Goal: Information Seeking & Learning: Learn about a topic

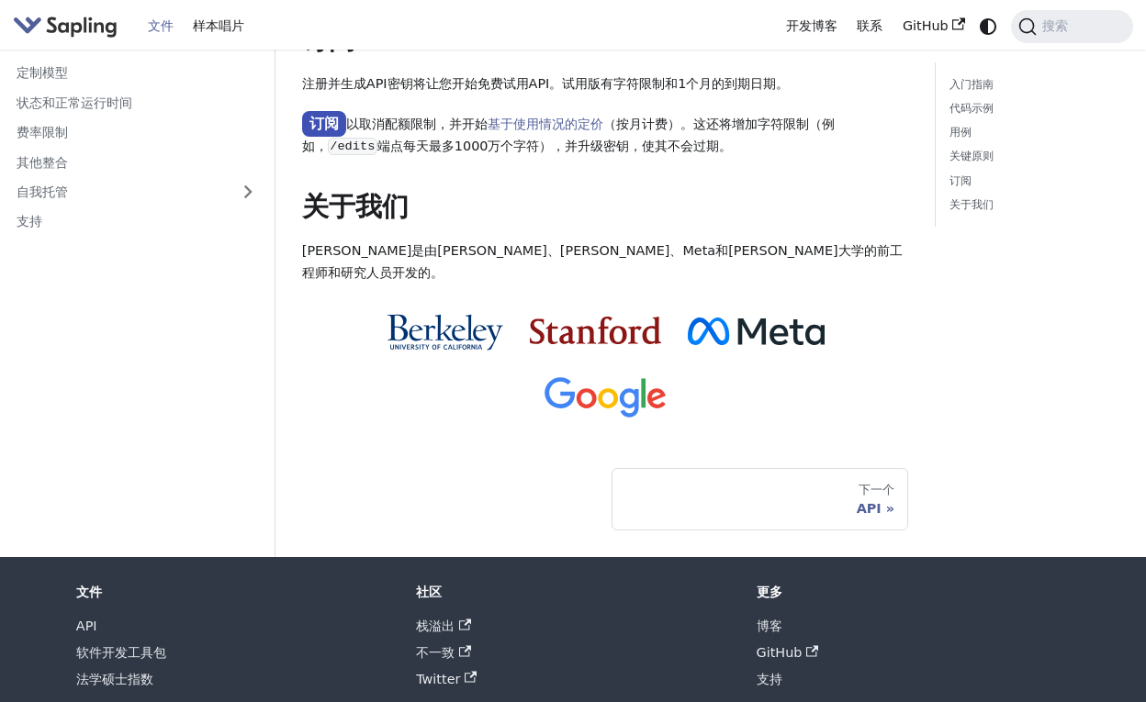
scroll to position [1448, 0]
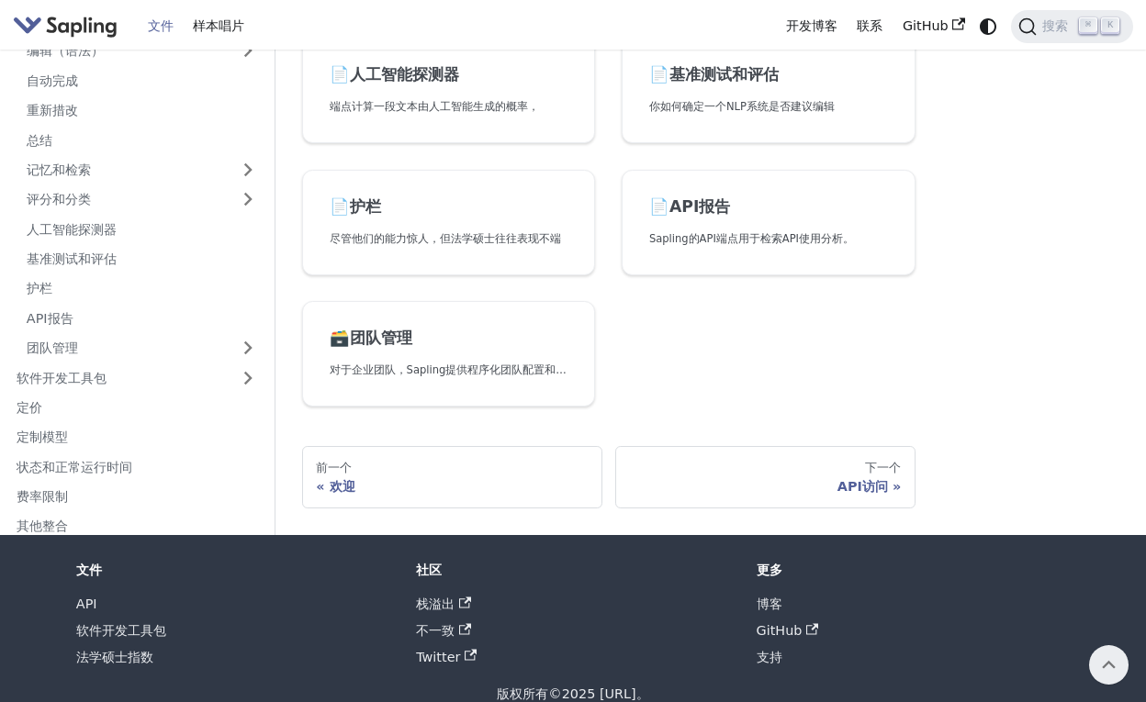
scroll to position [698, 0]
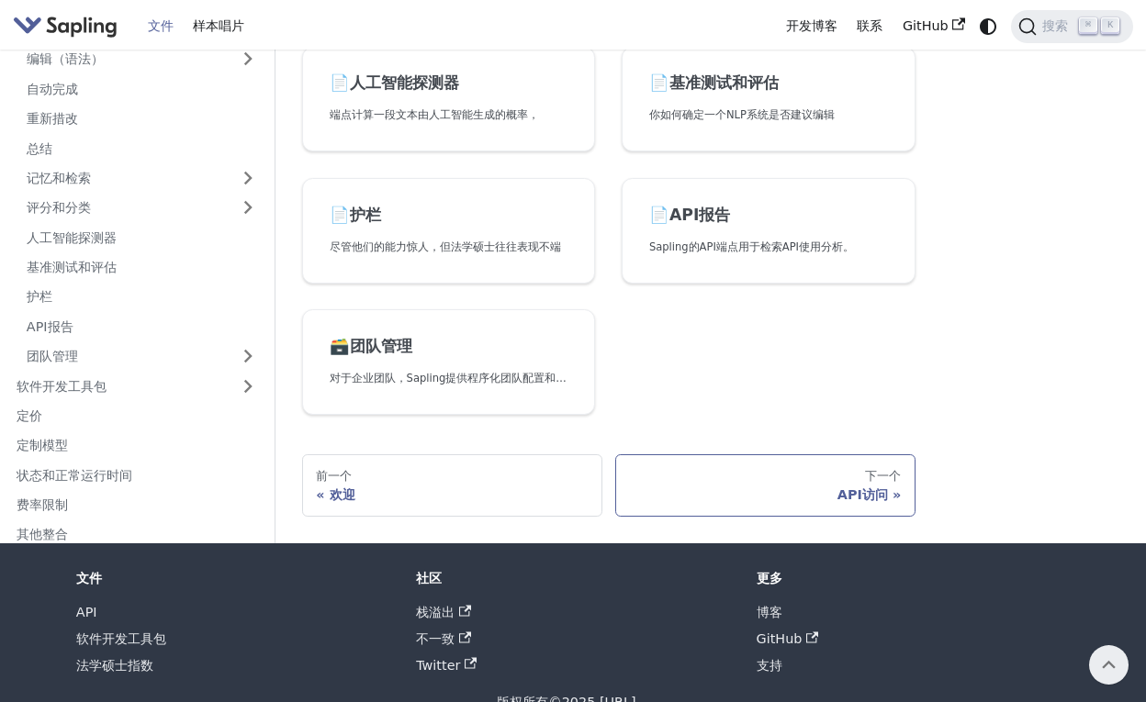
click at [853, 476] on div "下一个" at bounding box center [765, 476] width 272 height 15
click at [786, 469] on div "下一个" at bounding box center [765, 476] width 272 height 15
click at [823, 487] on div "API访问" at bounding box center [765, 495] width 272 height 17
click at [884, 487] on div "API访问" at bounding box center [765, 495] width 272 height 17
click at [894, 469] on div "下一个" at bounding box center [765, 476] width 272 height 15
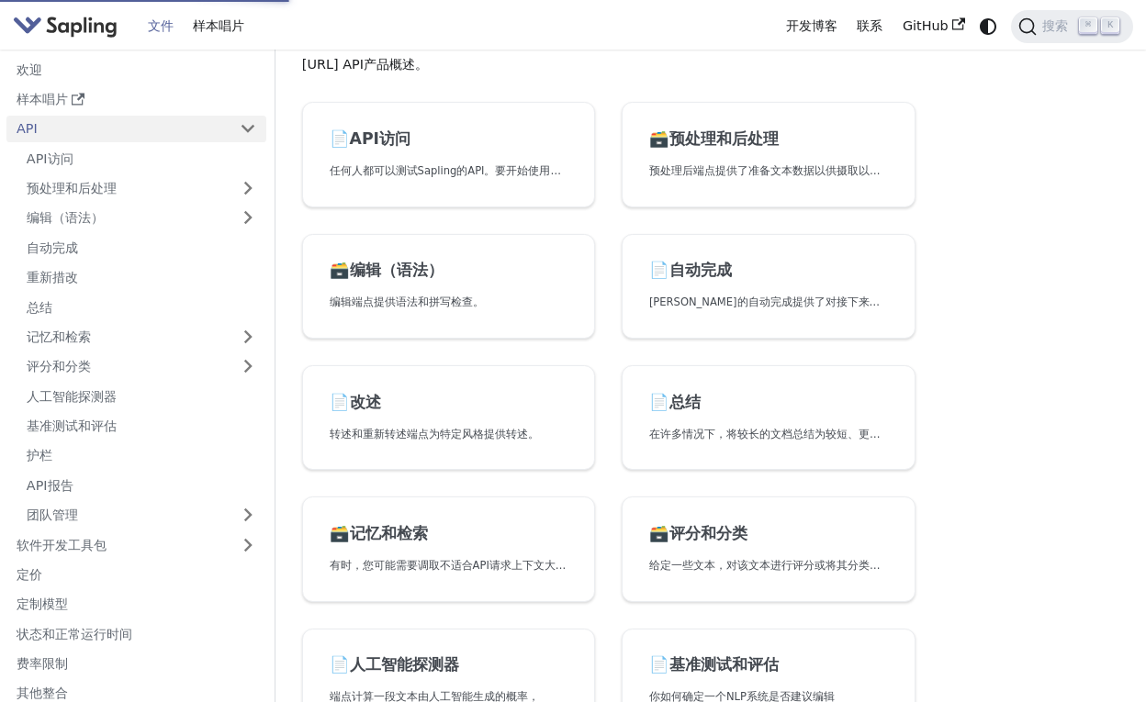
scroll to position [25, 0]
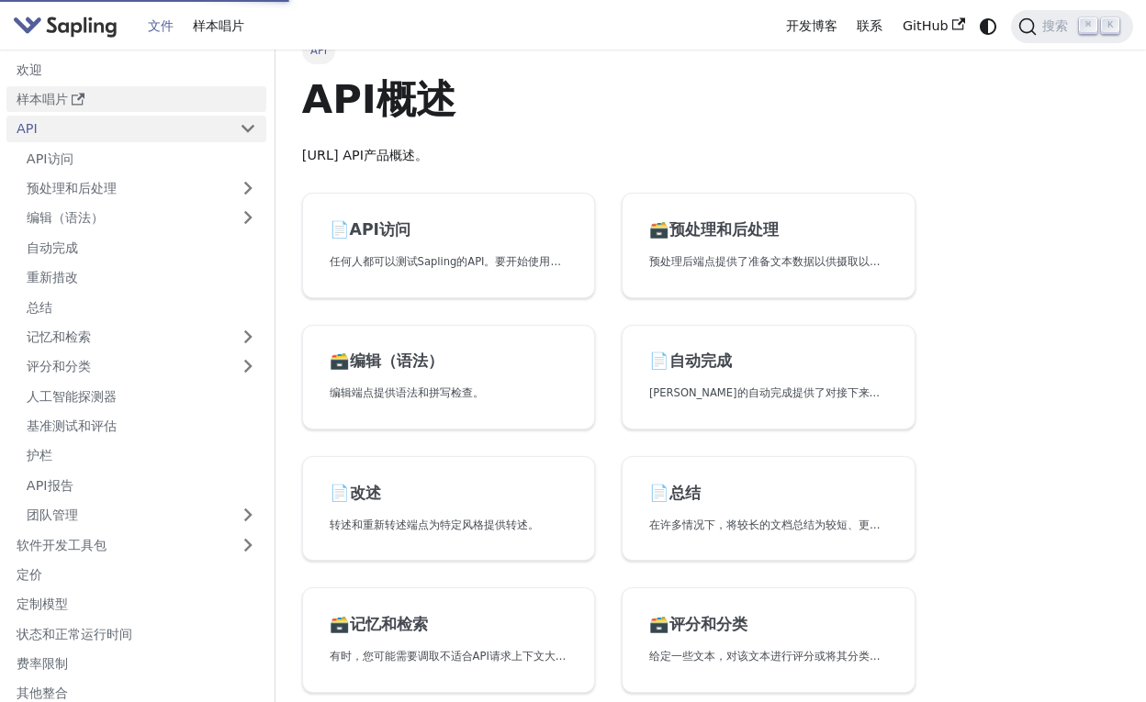
click at [37, 106] on link "样本唱片" at bounding box center [136, 99] width 260 height 27
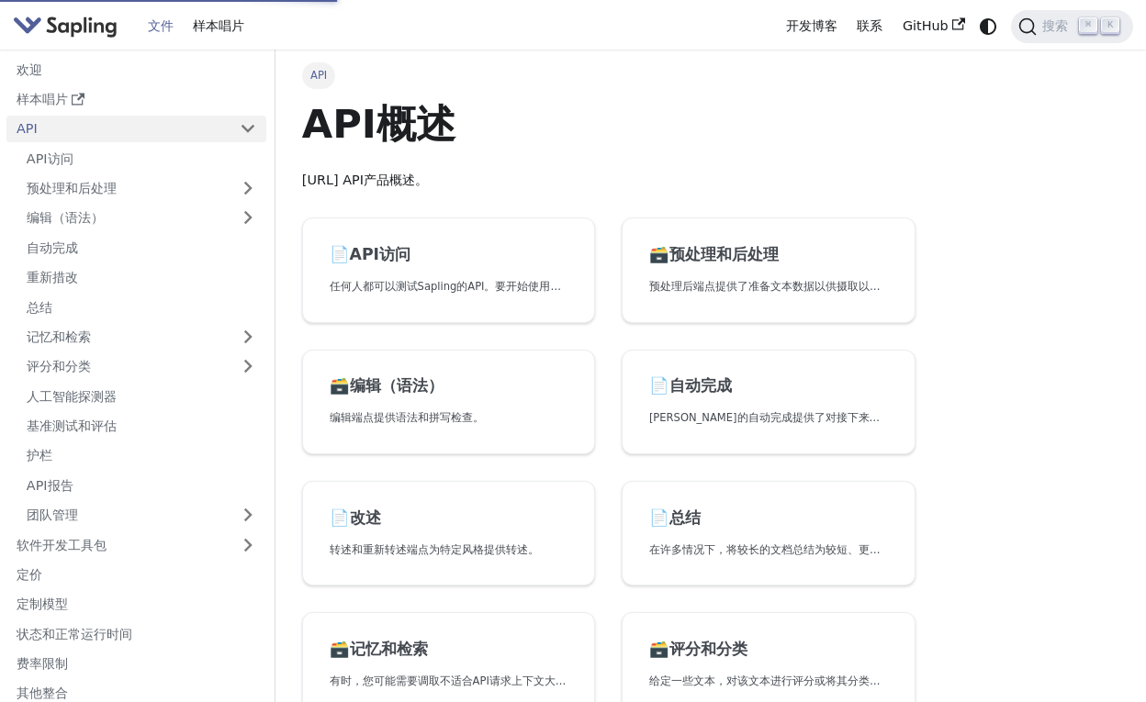
scroll to position [0, 0]
click at [206, 28] on link "样本唱片" at bounding box center [219, 26] width 72 height 28
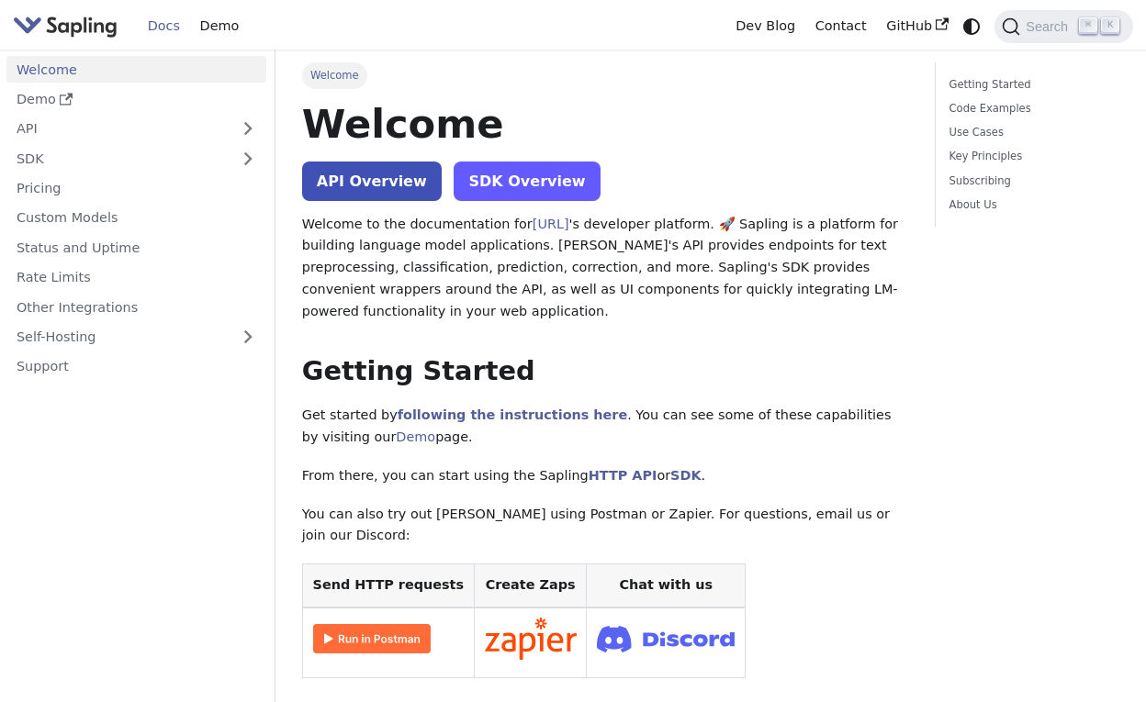
click at [456, 189] on link "SDK Overview" at bounding box center [527, 181] width 146 height 39
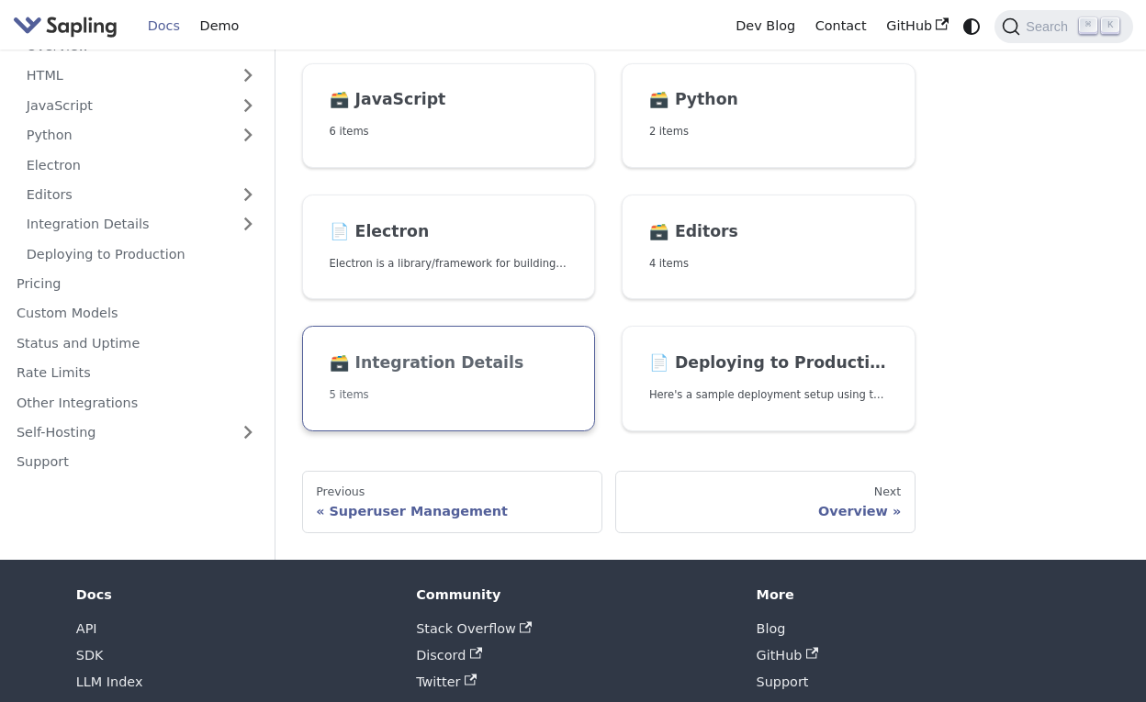
scroll to position [331, 0]
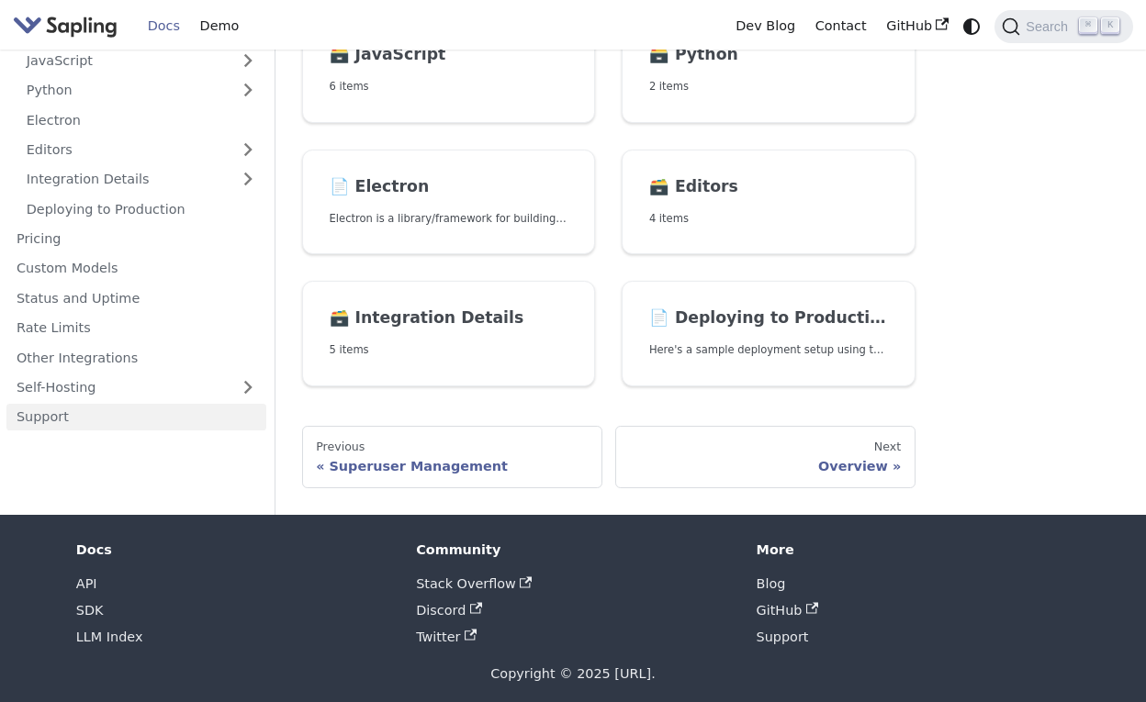
click at [193, 404] on link "Support" at bounding box center [136, 417] width 260 height 27
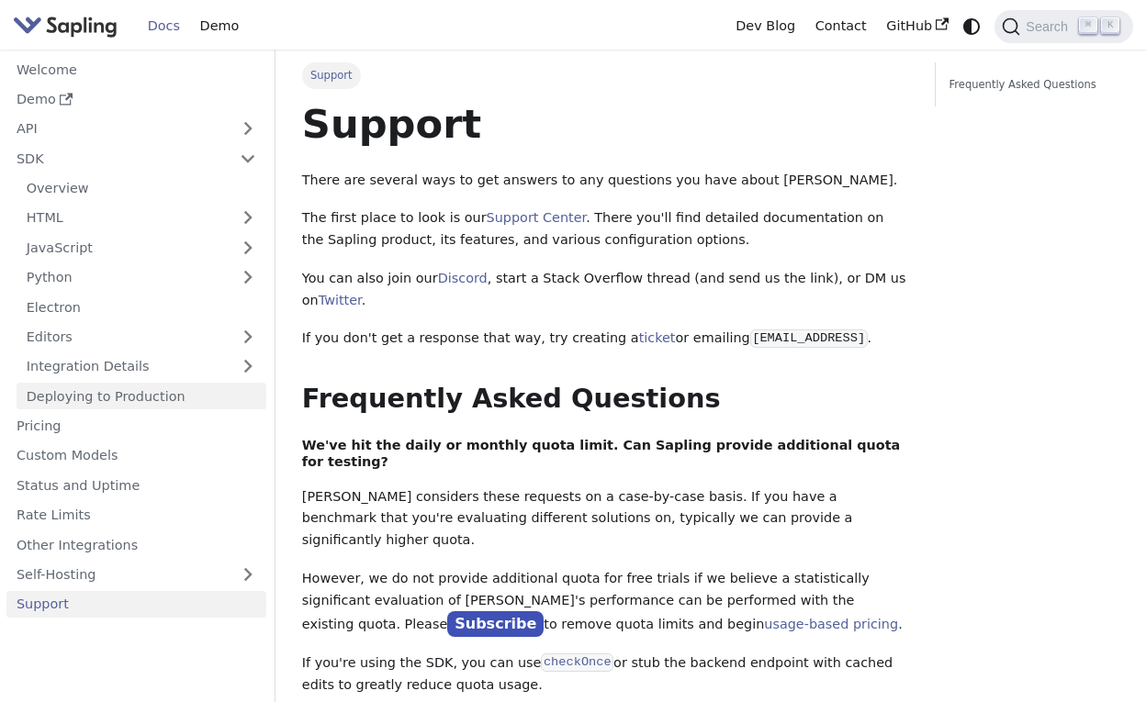
click at [193, 383] on link "Deploying to Production" at bounding box center [142, 396] width 250 height 27
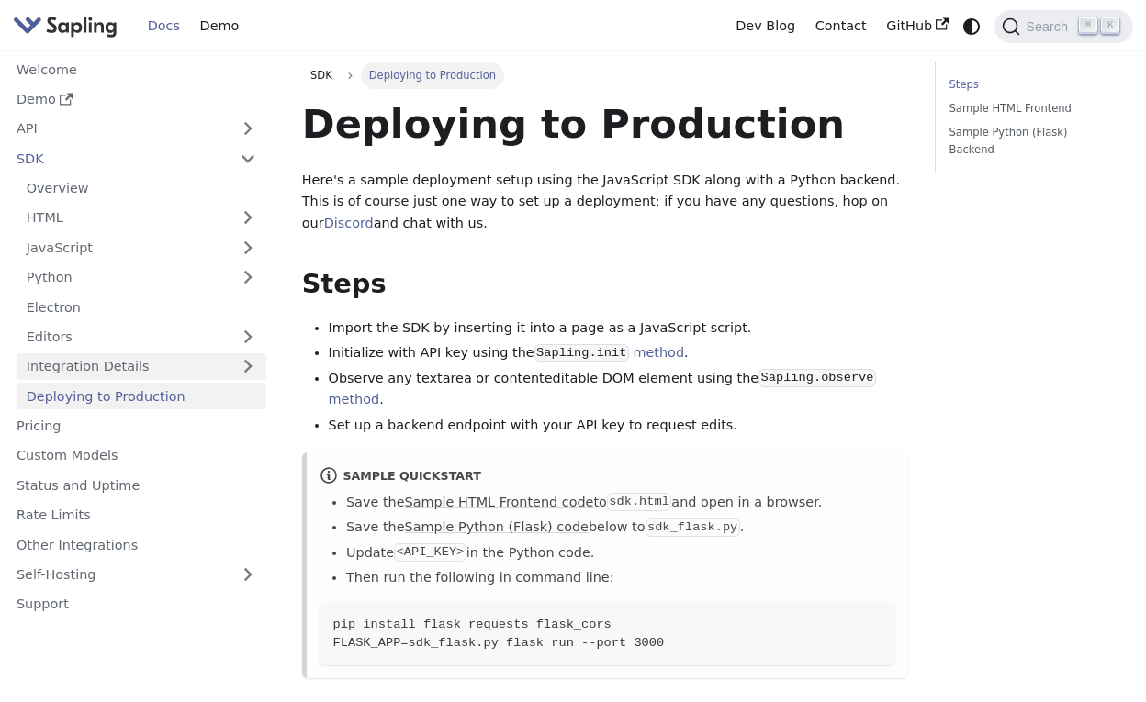
click at [171, 355] on link "Integration Details" at bounding box center [142, 366] width 250 height 27
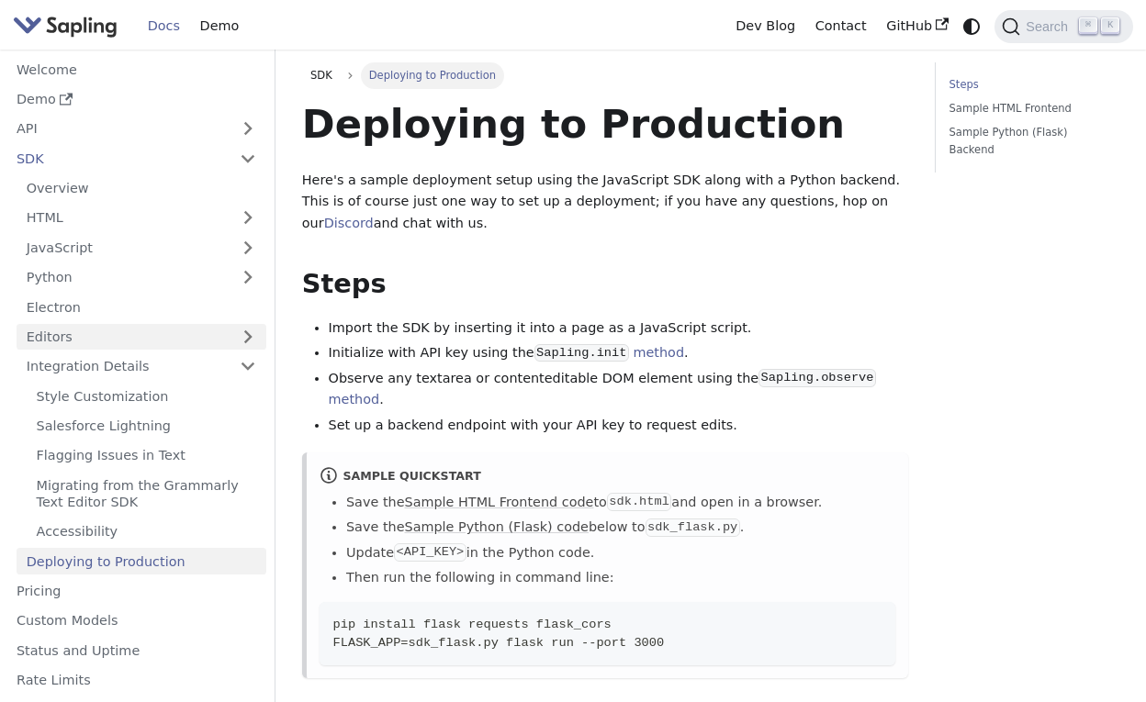
click at [171, 324] on link "Editors" at bounding box center [123, 337] width 213 height 27
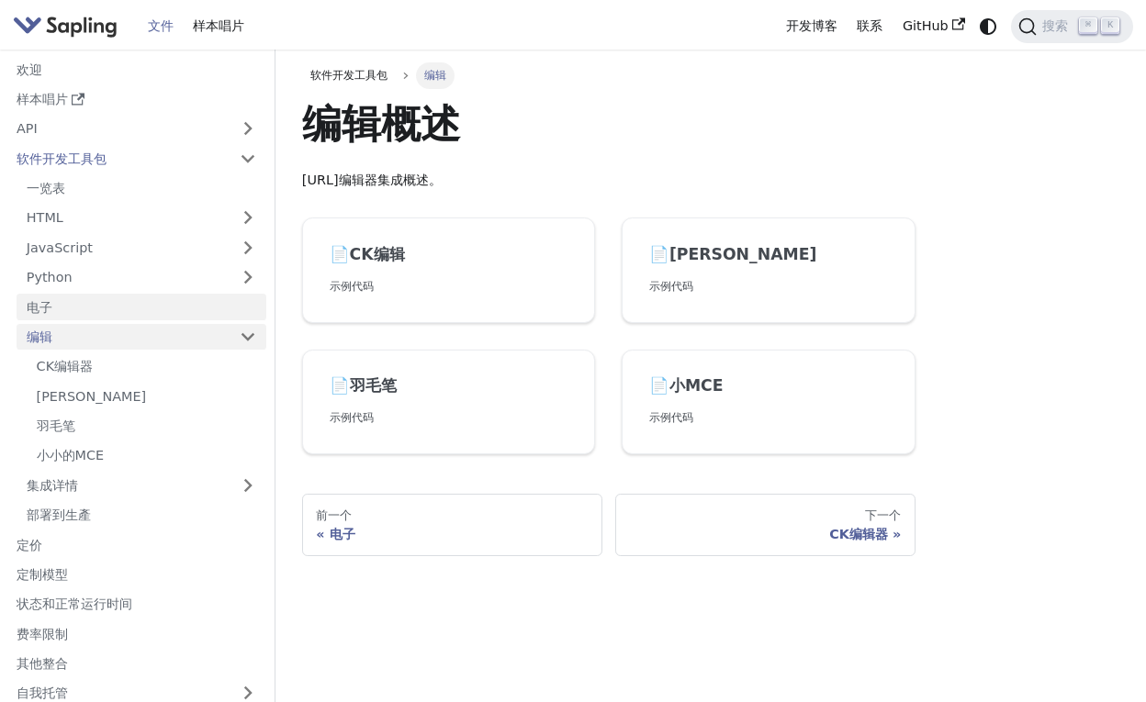
click at [56, 300] on link "电子" at bounding box center [142, 307] width 250 height 27
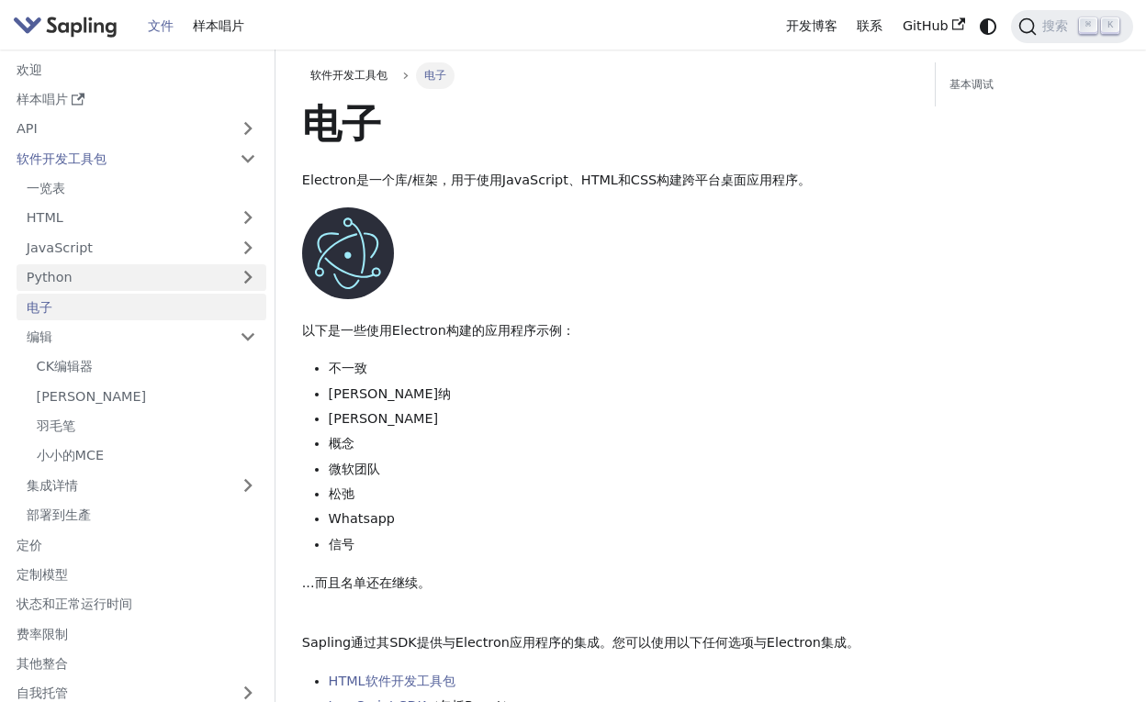
click at [56, 285] on link "Python" at bounding box center [142, 277] width 250 height 27
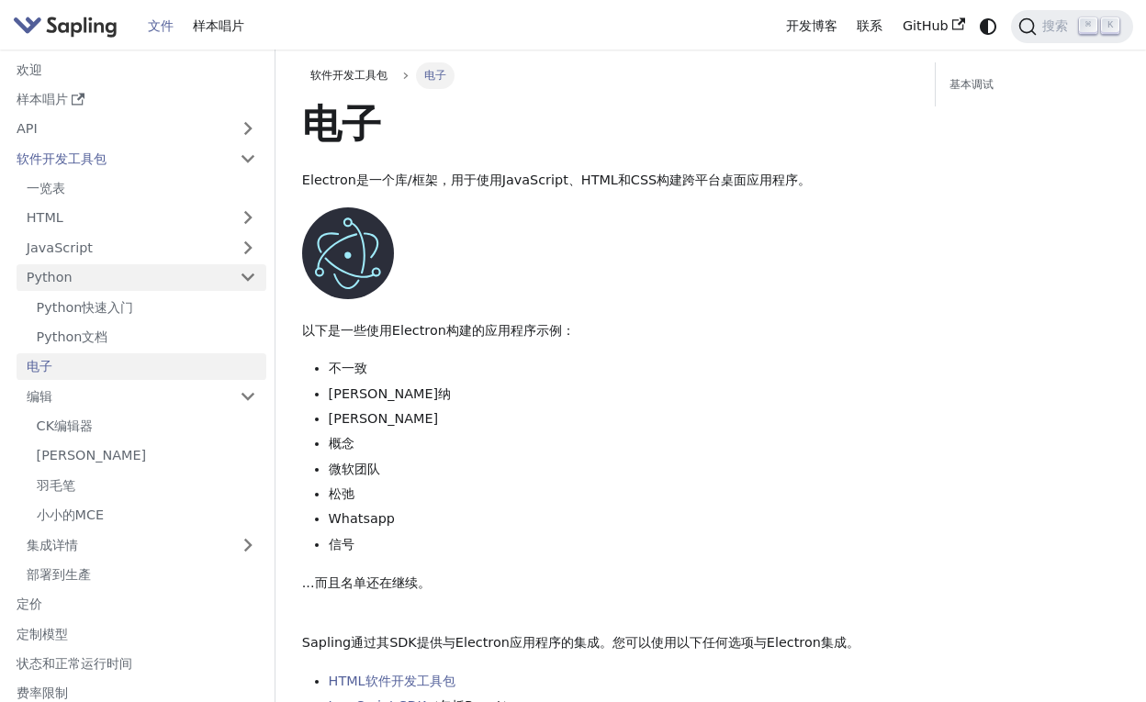
click at [63, 264] on link "Python" at bounding box center [142, 277] width 250 height 27
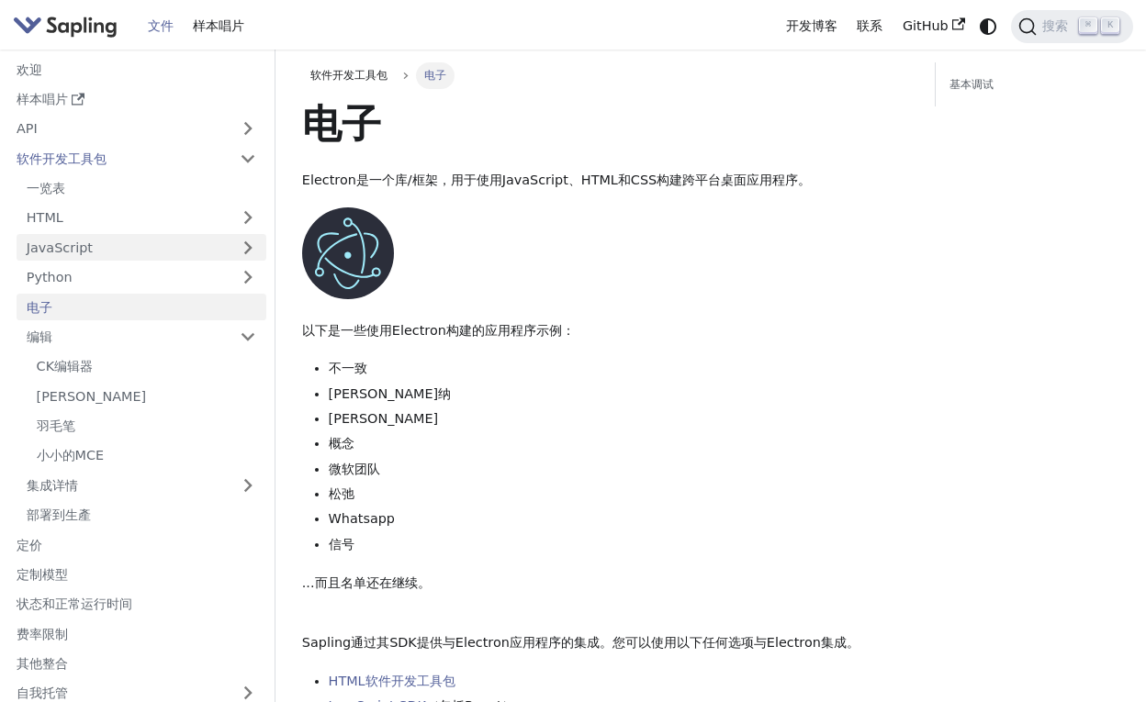
click at [63, 252] on link "JavaScript" at bounding box center [142, 247] width 250 height 27
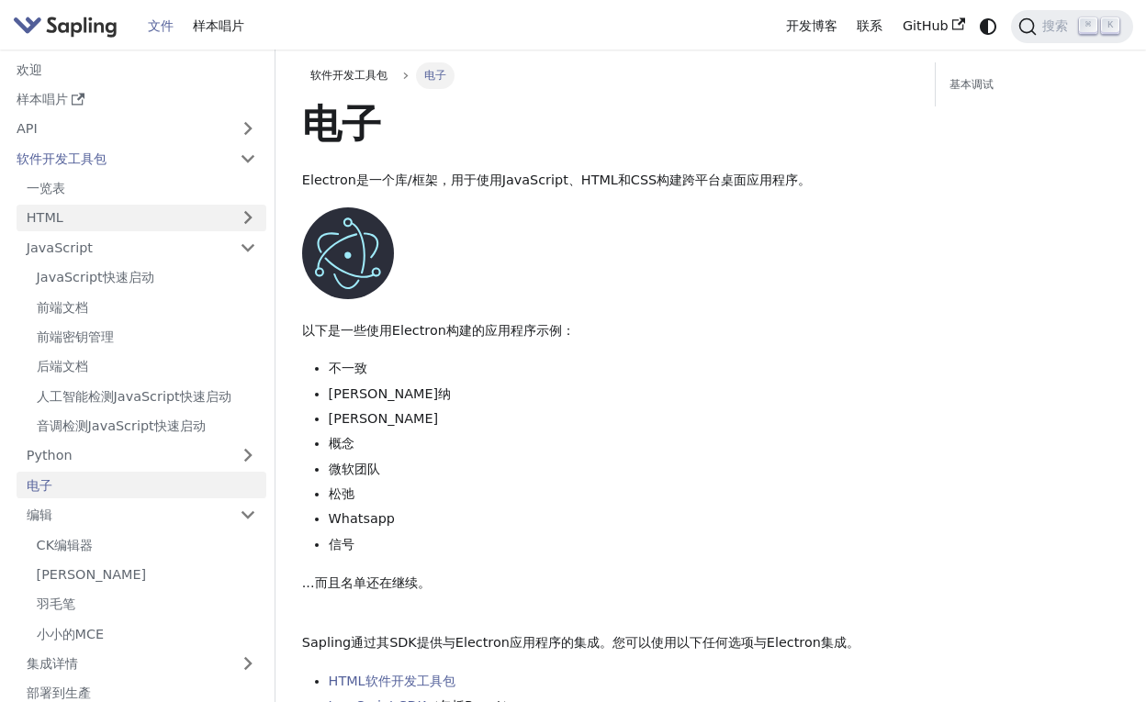
click at [65, 221] on link "HTML" at bounding box center [142, 218] width 250 height 27
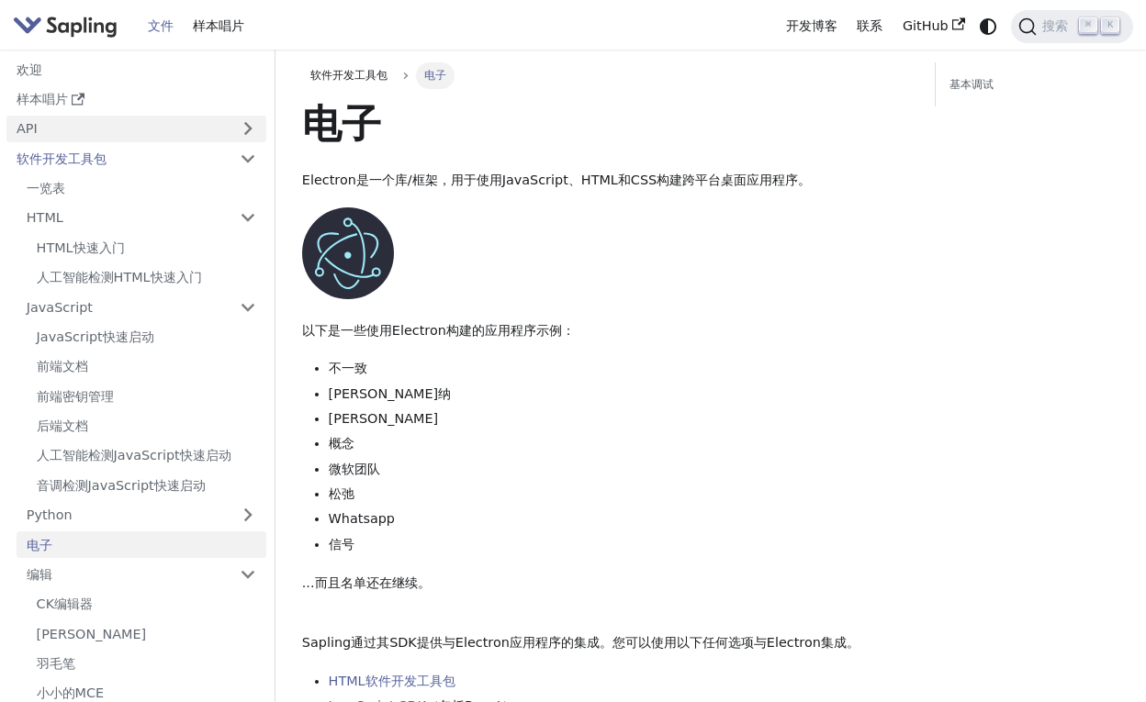
click at [35, 128] on link "API" at bounding box center [117, 129] width 223 height 27
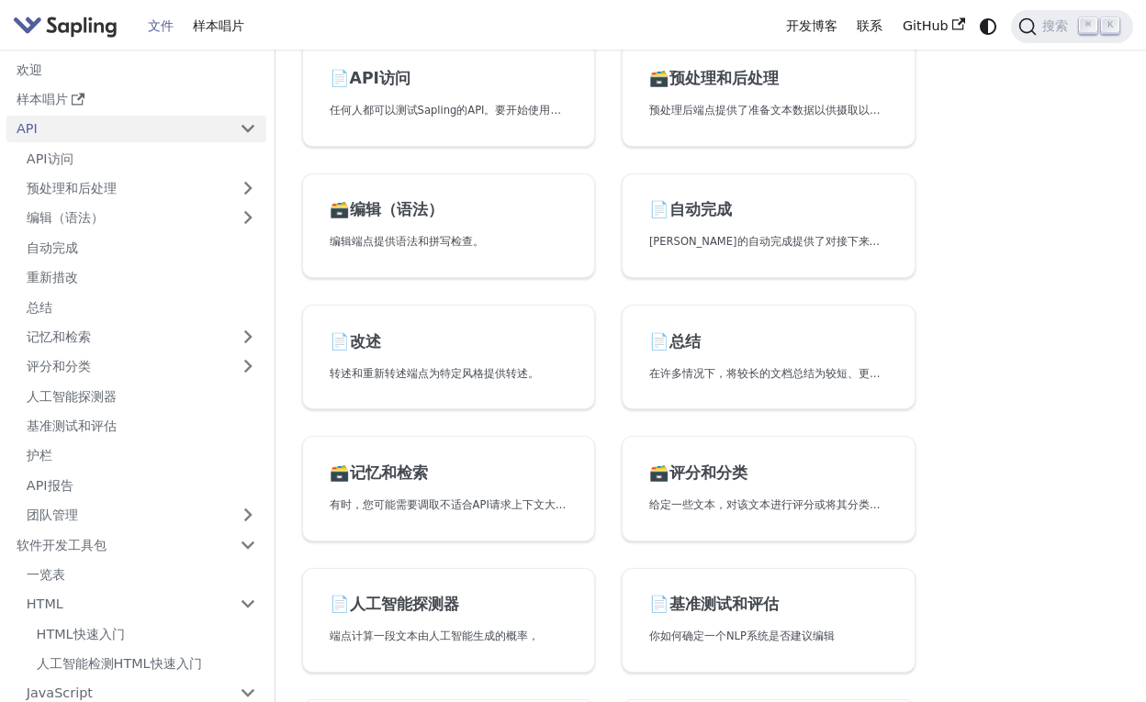
scroll to position [226, 0]
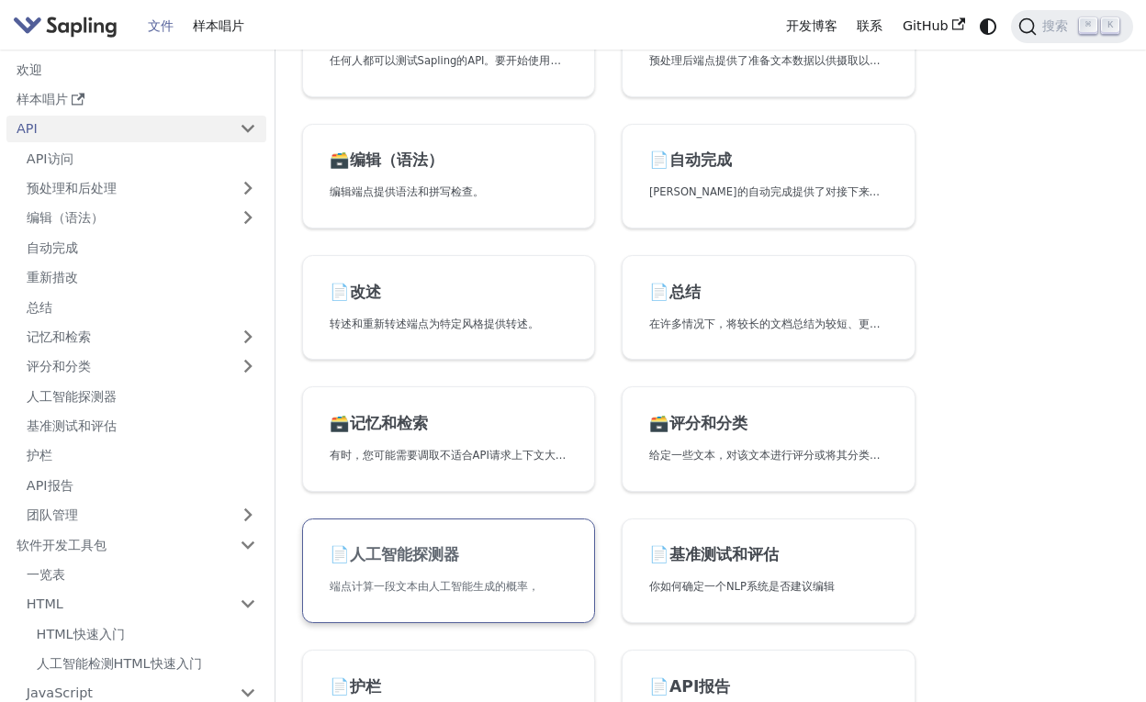
click at [397, 540] on link "📄️ 人工智能探测器 端点计算一段文本由人工智能生成的概率，" at bounding box center [449, 572] width 294 height 106
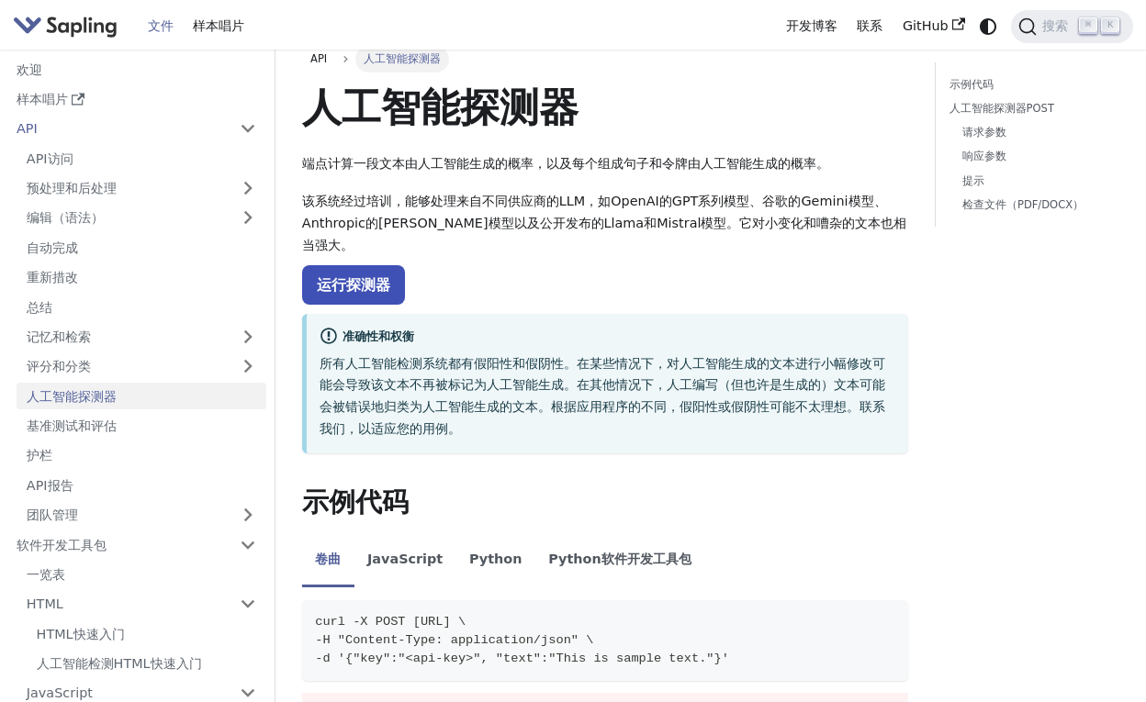
scroll to position [23, 0]
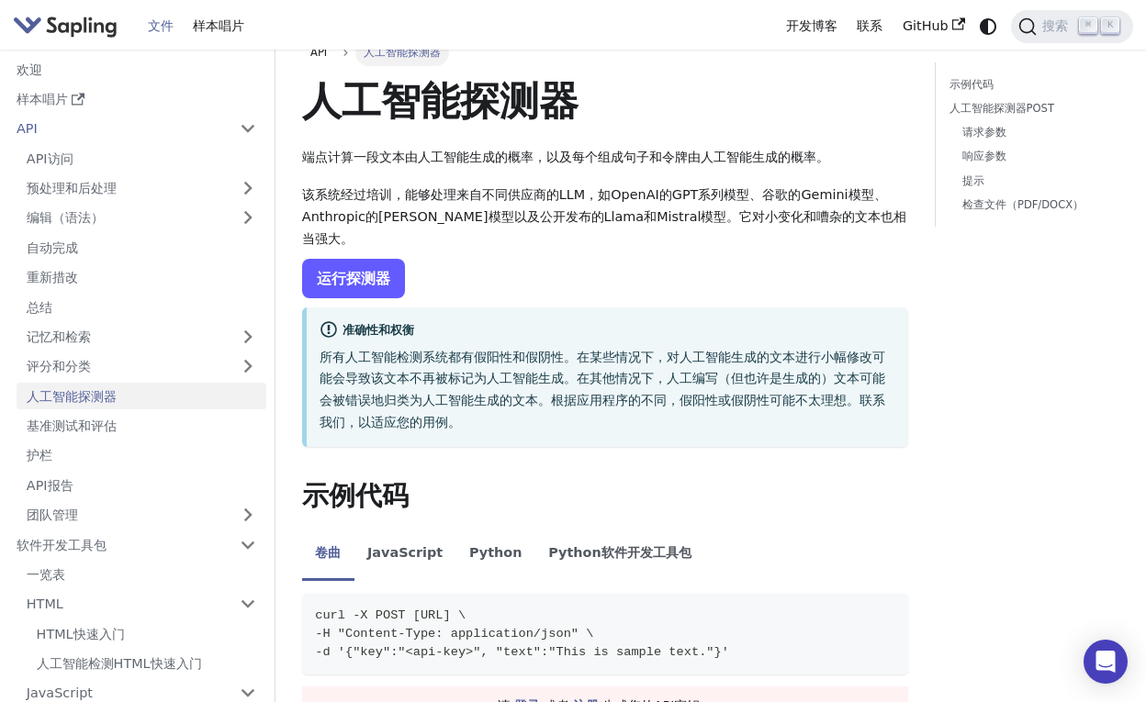
click at [336, 264] on link "运行探测器" at bounding box center [353, 278] width 103 height 39
